Goal: Check status: Check status

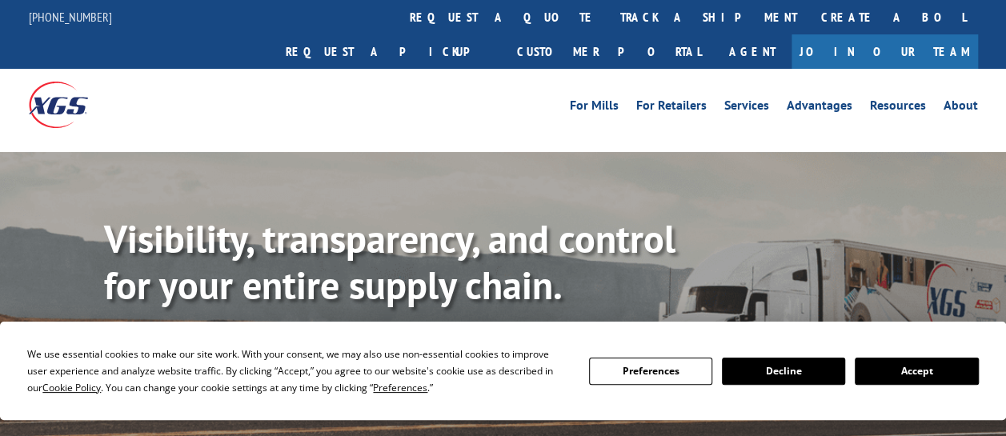
click at [608, 14] on link "track a shipment" at bounding box center [708, 17] width 201 height 34
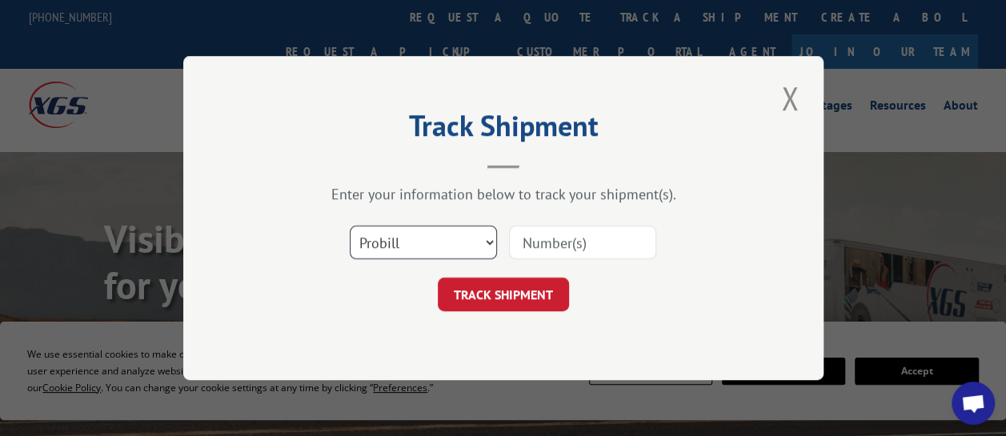
click at [488, 241] on select "Select category... Probill BOL PO" at bounding box center [423, 243] width 147 height 34
select select "bol"
click at [350, 226] on select "Select category... Probill BOL PO" at bounding box center [423, 243] width 147 height 34
click at [596, 243] on input at bounding box center [582, 243] width 147 height 34
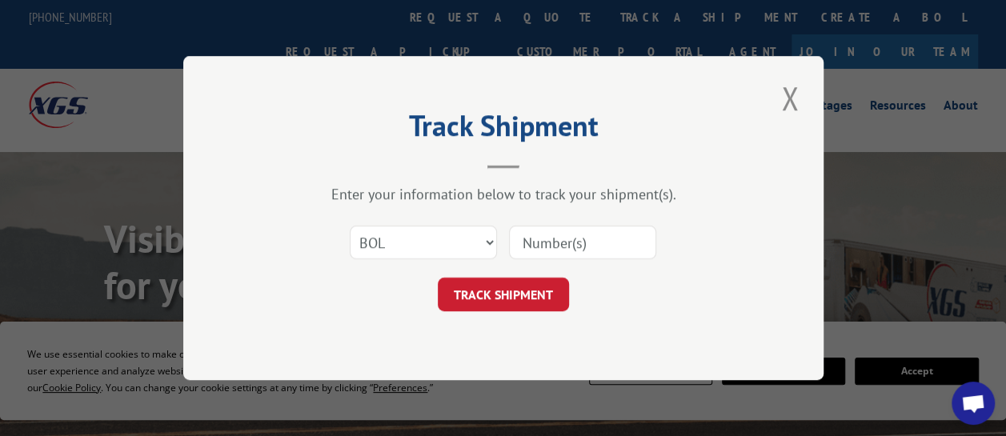
paste input "2817478"
type input "2817478"
click at [503, 295] on button "TRACK SHIPMENT" at bounding box center [503, 295] width 131 height 34
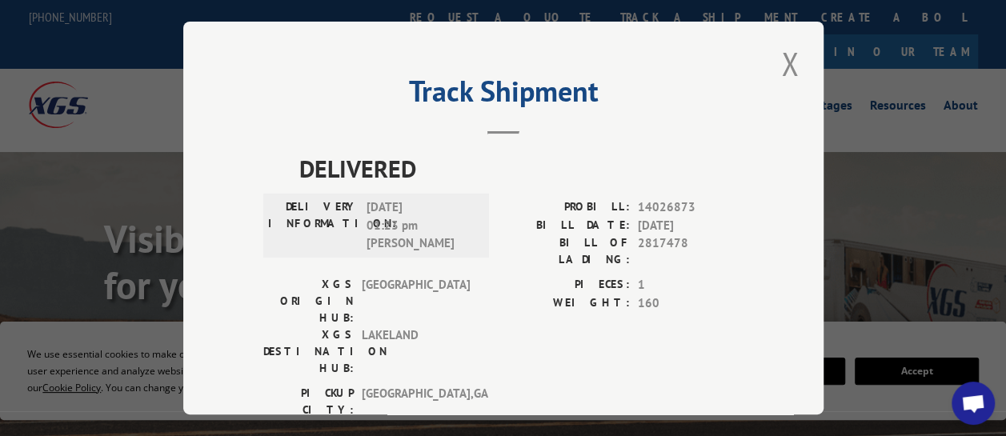
click at [781, 372] on div "Track Shipment DELIVERED DELIVERY INFORMATION: [DATE] 01:23 pm [PERSON_NAME]: 1…" at bounding box center [503, 218] width 640 height 393
click at [785, 56] on button "Close modal" at bounding box center [790, 64] width 27 height 44
